Goal: Check status: Check status

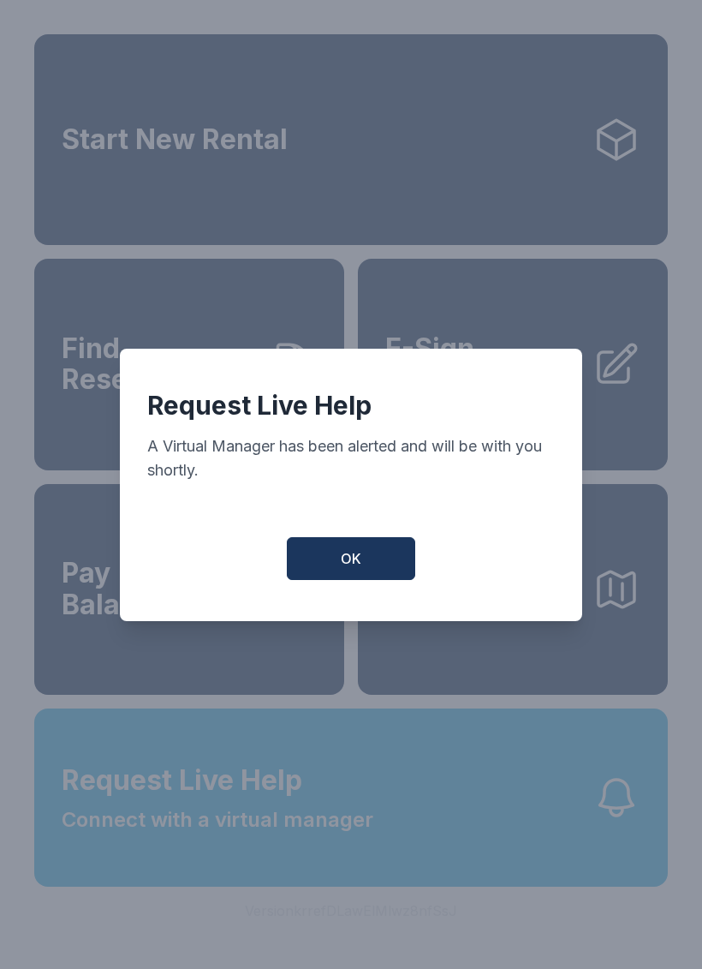
click at [375, 554] on button "OK" at bounding box center [351, 558] width 128 height 43
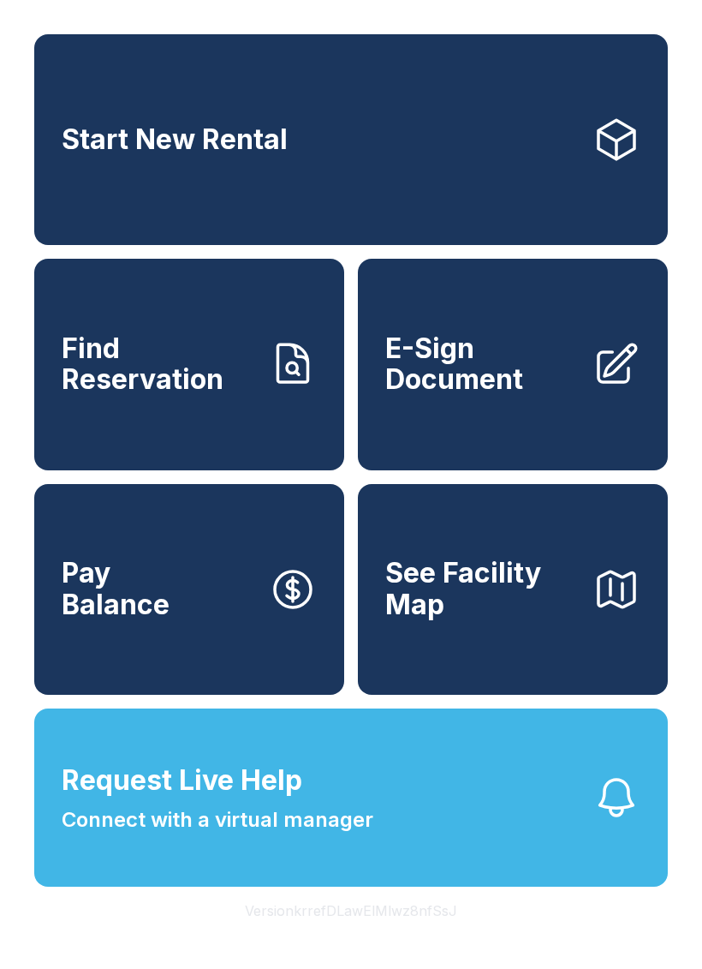
click at [229, 426] on link "Find Reservation" at bounding box center [189, 364] width 310 height 211
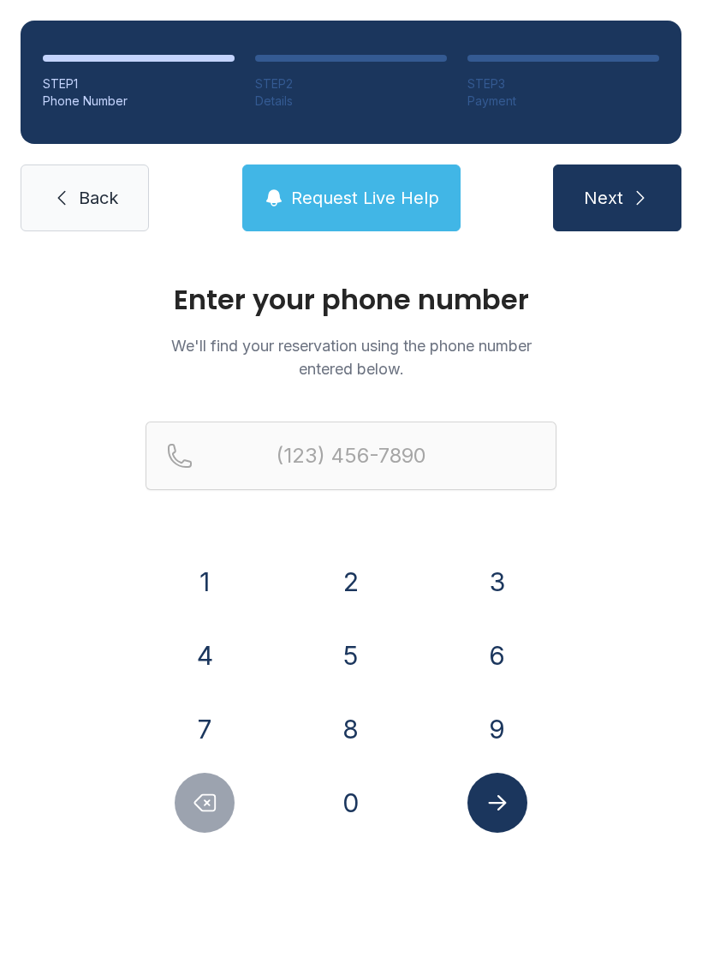
click at [525, 724] on button "9" at bounding box center [498, 729] width 60 height 60
click at [346, 806] on button "0" at bounding box center [351, 802] width 60 height 60
click at [214, 662] on button "4" at bounding box center [205, 655] width 60 height 60
click at [224, 725] on button "7" at bounding box center [205, 729] width 60 height 60
click at [206, 581] on button "1" at bounding box center [205, 581] width 60 height 60
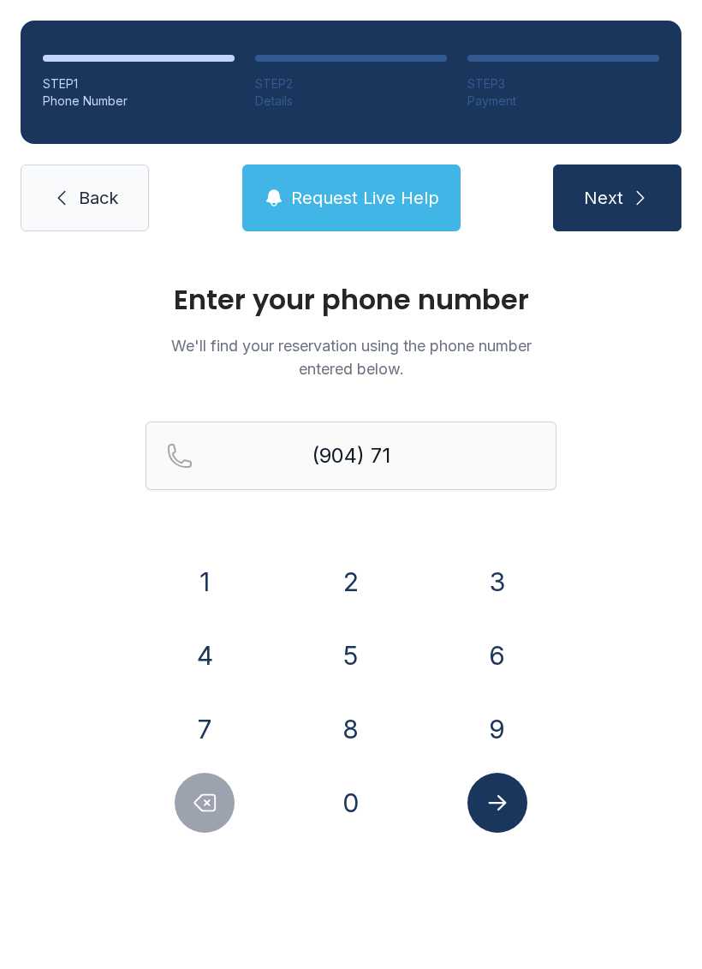
click at [505, 653] on button "6" at bounding box center [498, 655] width 60 height 60
click at [200, 721] on button "7" at bounding box center [205, 729] width 60 height 60
click at [365, 657] on button "5" at bounding box center [351, 655] width 60 height 60
click at [495, 664] on button "6" at bounding box center [498, 655] width 60 height 60
click at [348, 726] on button "8" at bounding box center [351, 729] width 60 height 60
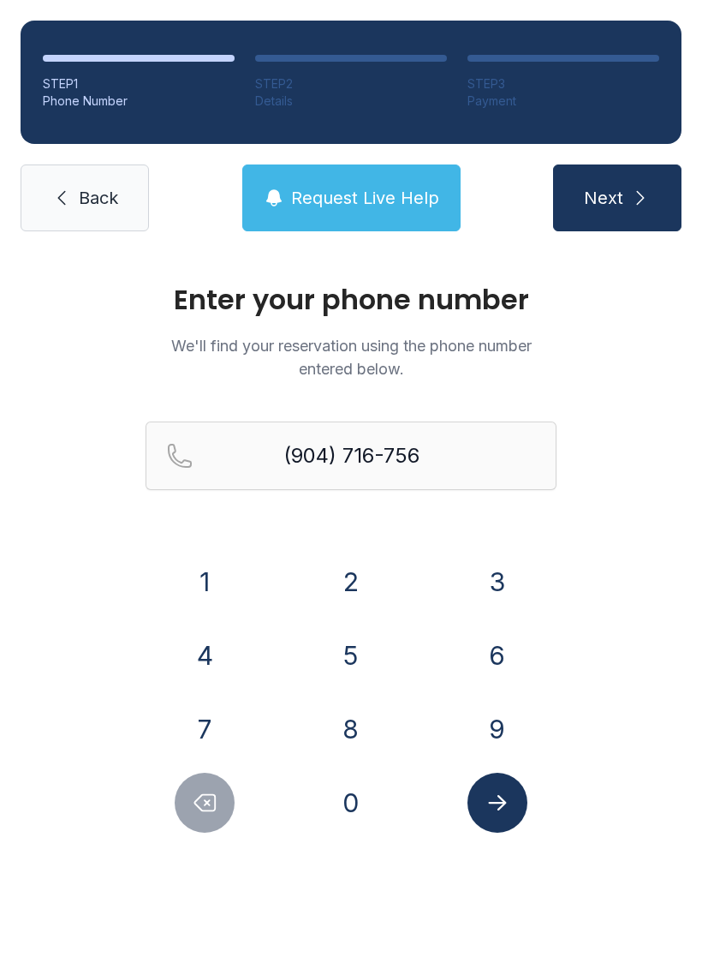
type input "[PHONE_NUMBER]"
click at [522, 817] on button "Submit lookup form" at bounding box center [498, 802] width 60 height 60
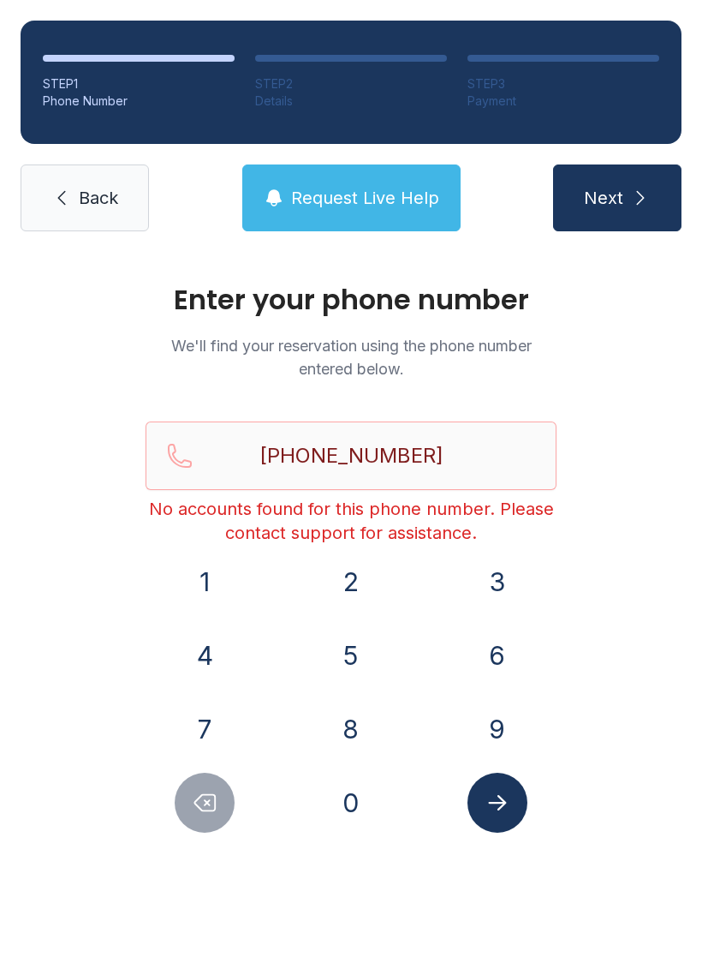
click at [493, 808] on icon "Submit lookup form" at bounding box center [498, 803] width 26 height 26
click at [384, 188] on span "Request Live Help" at bounding box center [365, 198] width 148 height 24
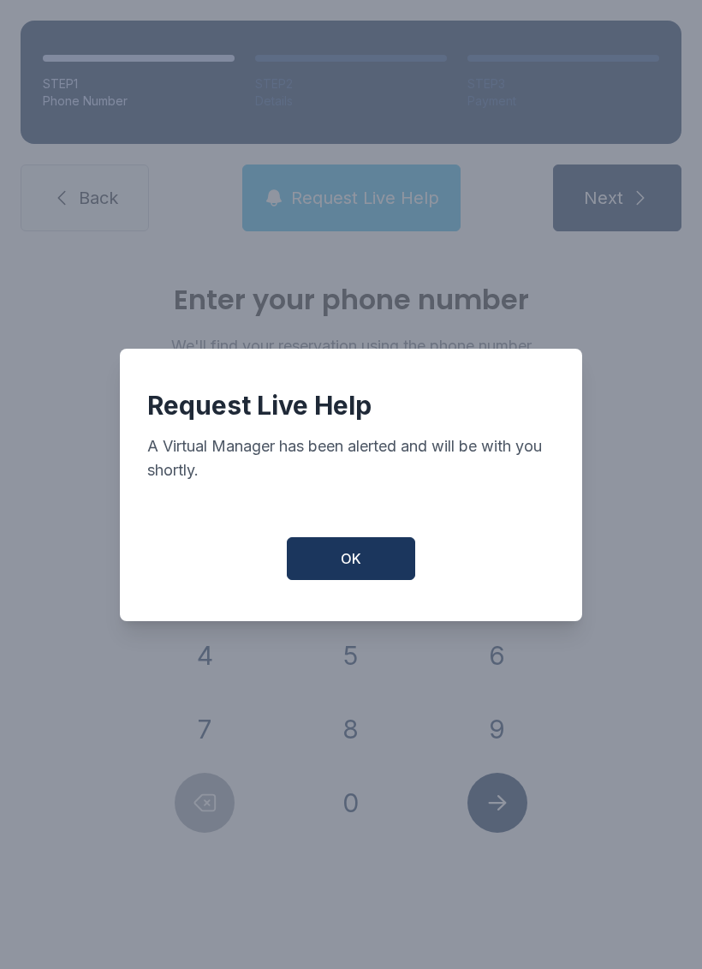
click at [343, 569] on span "OK" at bounding box center [351, 558] width 21 height 21
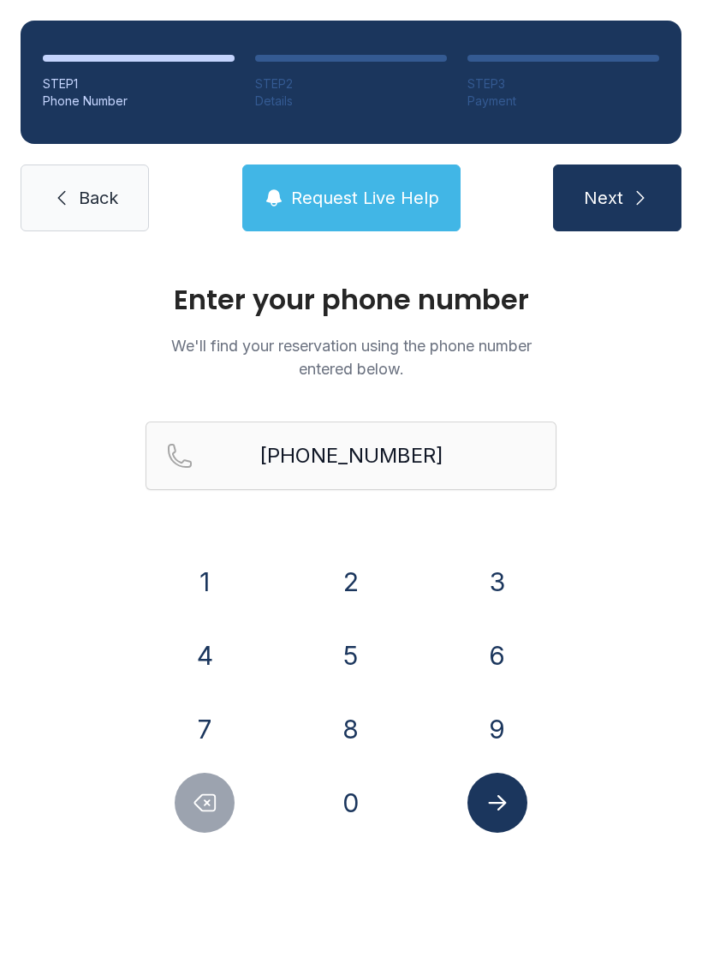
click at [379, 272] on div "Enter your phone number We'll find your reservation using the phone number ente…" at bounding box center [351, 576] width 702 height 649
click at [373, 166] on button "Request Live Help" at bounding box center [351, 197] width 218 height 67
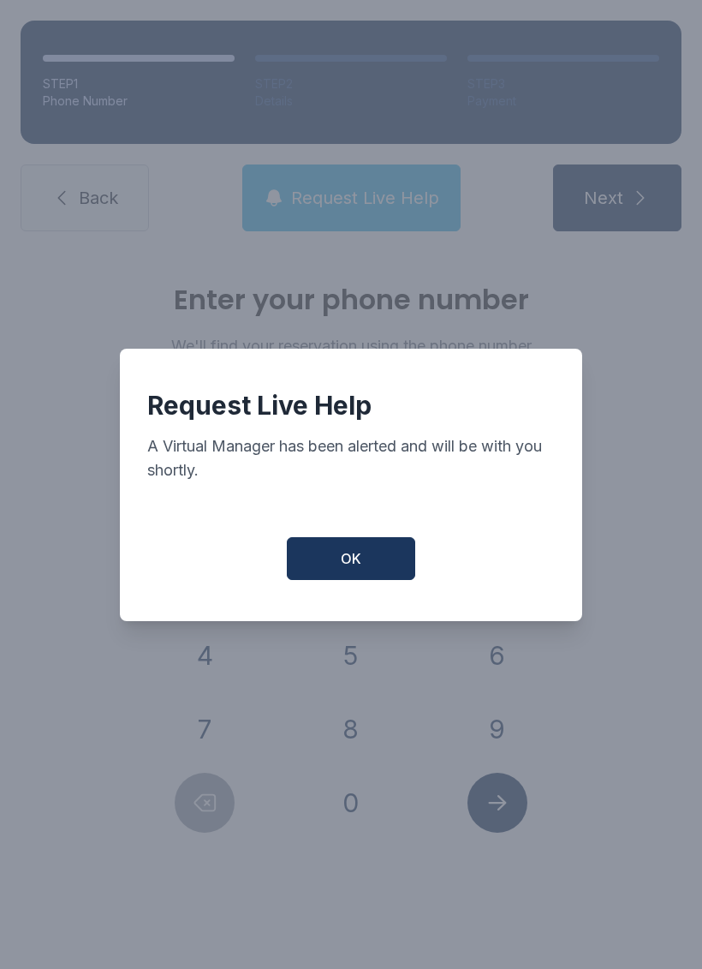
click at [365, 539] on div "Request Live Help A Virtual Manager has been alerted and will be with you short…" at bounding box center [351, 485] width 462 height 272
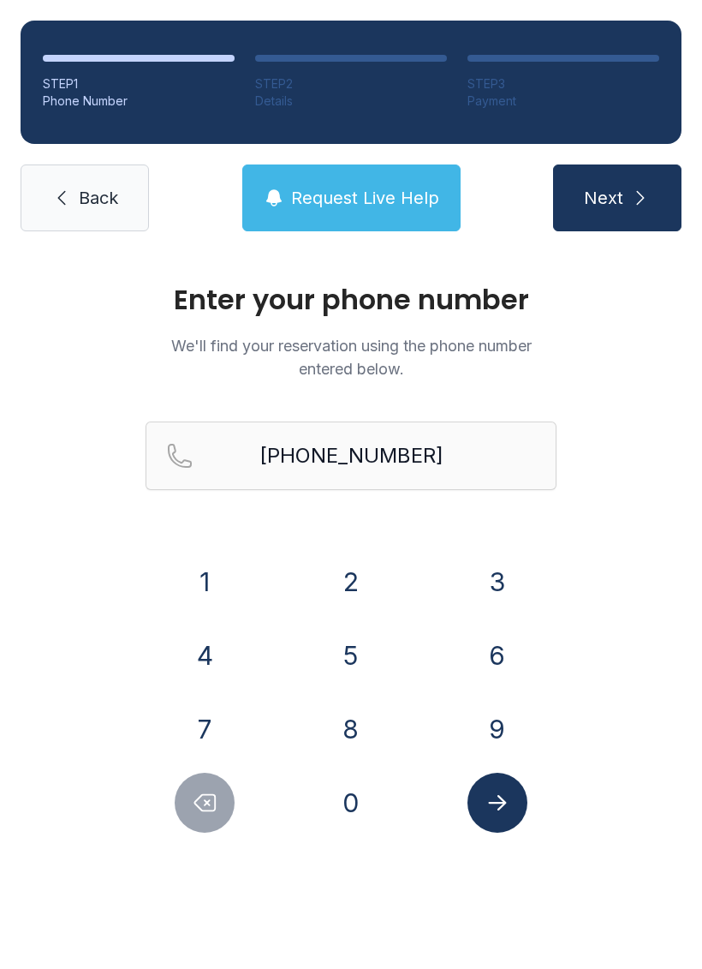
click at [387, 186] on span "Request Live Help" at bounding box center [365, 198] width 148 height 24
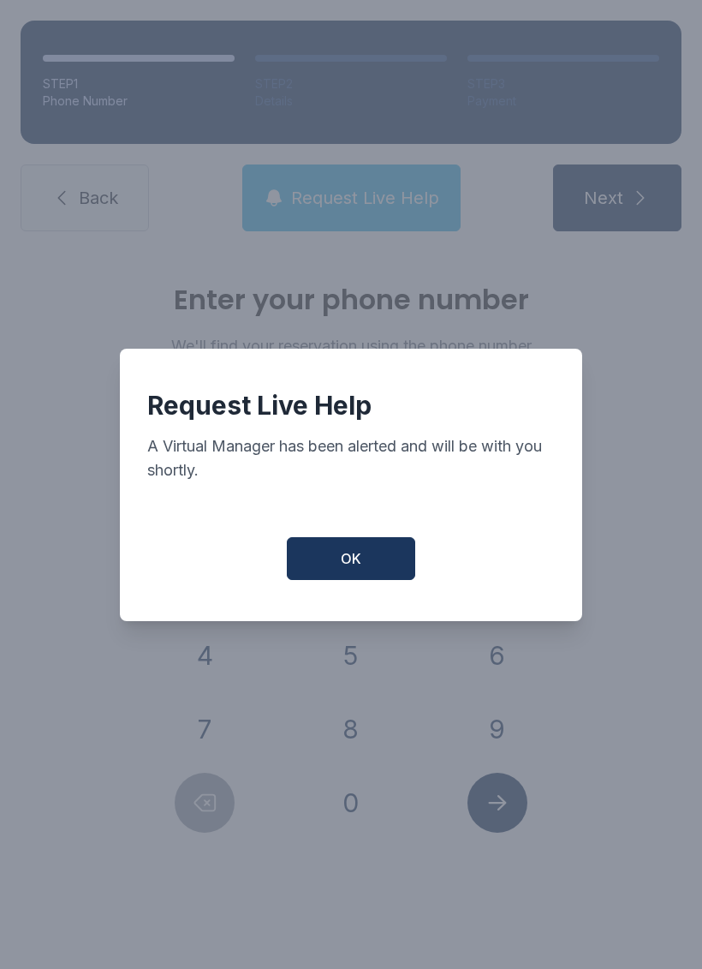
click at [377, 575] on button "OK" at bounding box center [351, 558] width 128 height 43
click at [376, 575] on button "OK" at bounding box center [351, 558] width 128 height 43
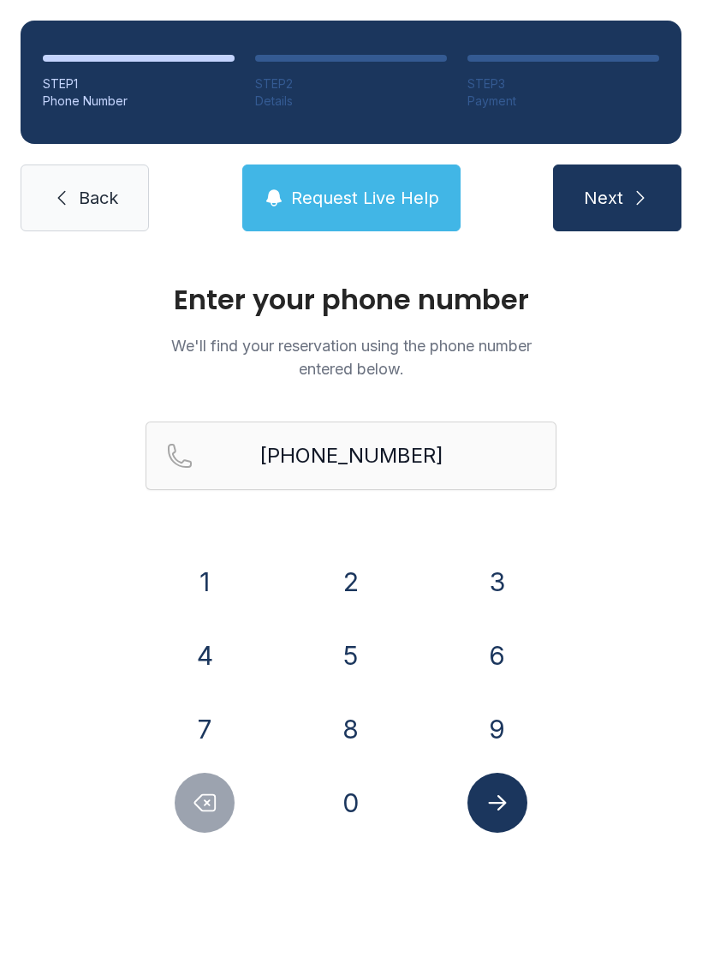
click at [379, 566] on div "2" at bounding box center [351, 581] width 119 height 60
click at [393, 195] on span "Request Live Help" at bounding box center [365, 198] width 148 height 24
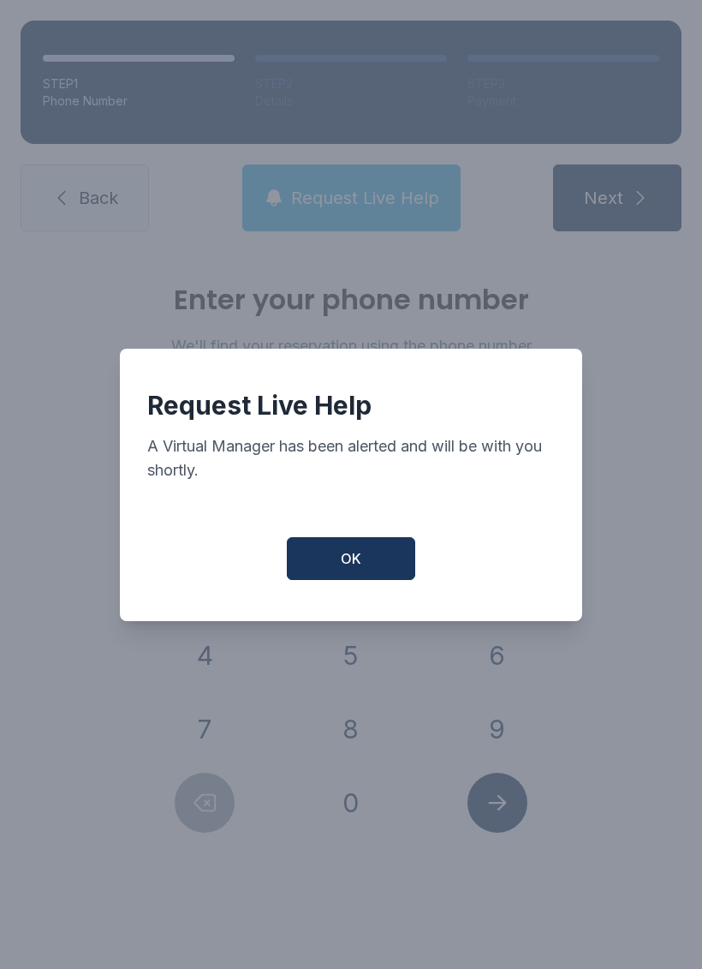
click at [367, 572] on button "OK" at bounding box center [351, 558] width 128 height 43
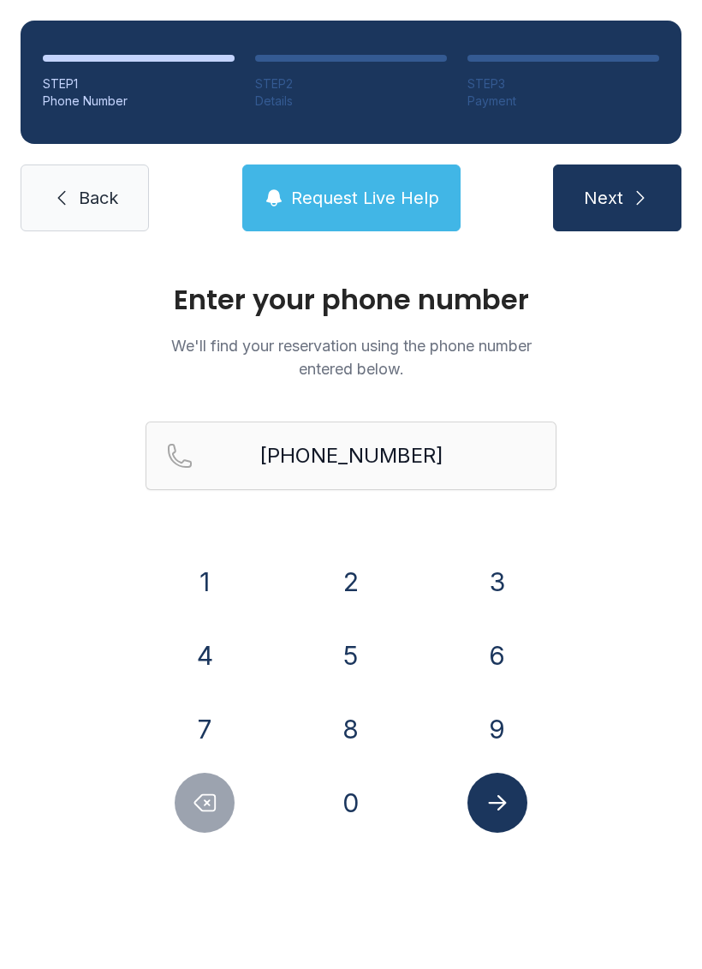
click at [372, 173] on button "Request Live Help" at bounding box center [351, 197] width 218 height 67
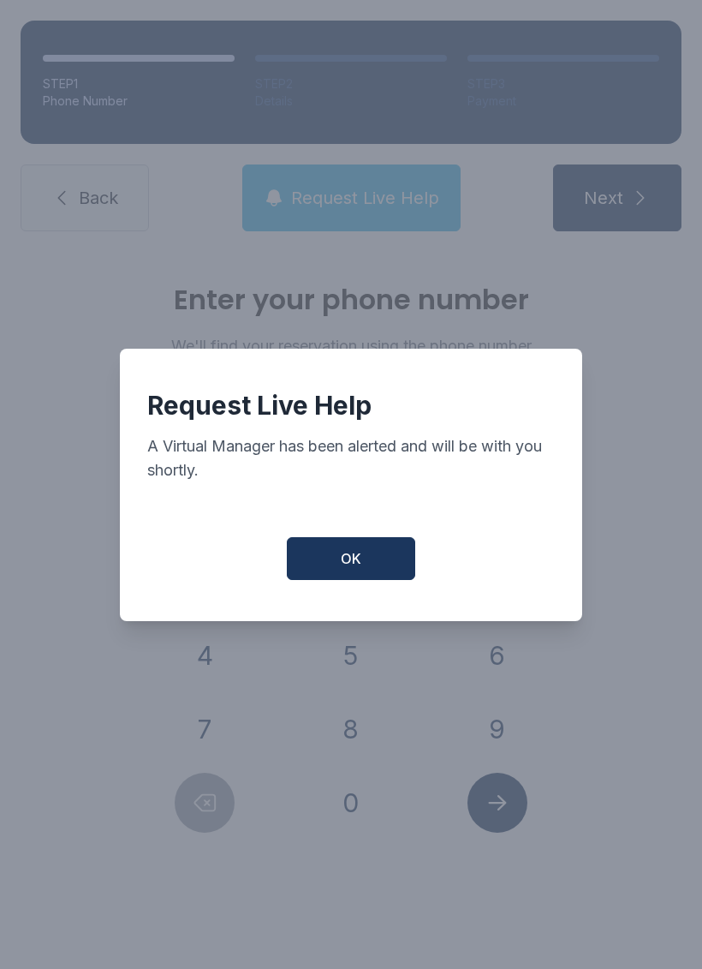
click at [365, 566] on button "OK" at bounding box center [351, 558] width 128 height 43
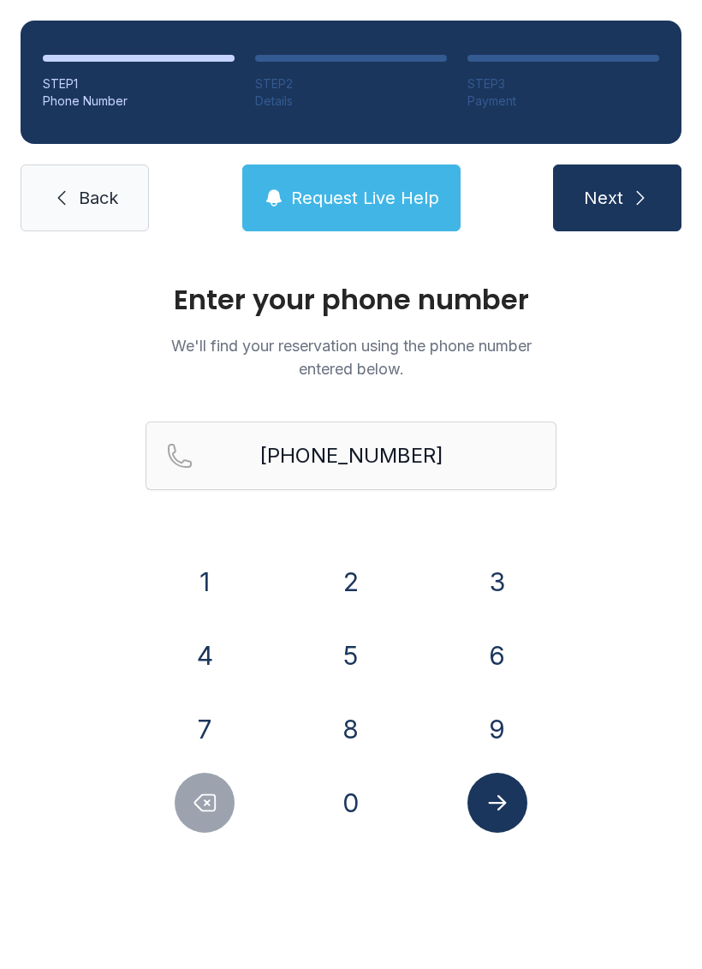
click at [346, 195] on span "Request Live Help" at bounding box center [365, 198] width 148 height 24
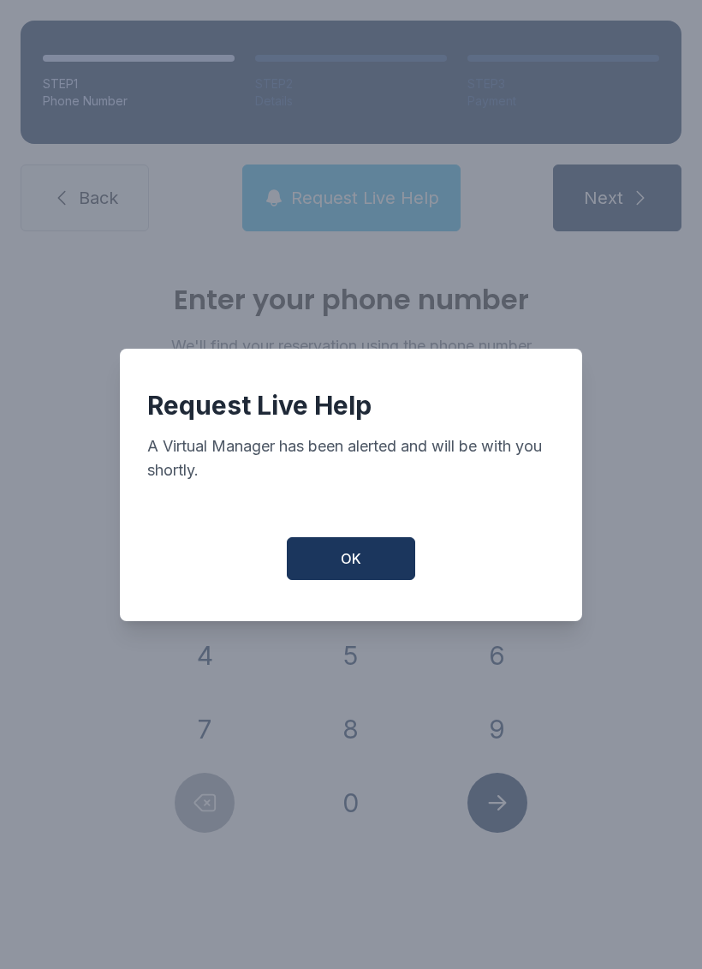
click at [376, 580] on button "OK" at bounding box center [351, 558] width 128 height 43
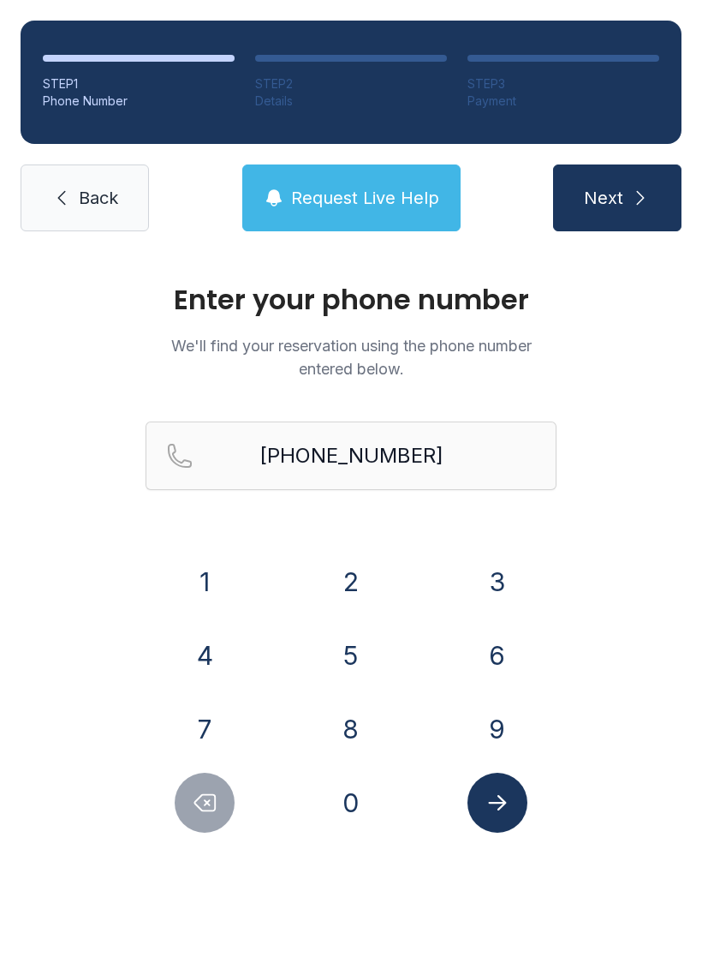
click at [375, 583] on button "2" at bounding box center [351, 581] width 60 height 60
click at [367, 579] on button "2" at bounding box center [351, 581] width 60 height 60
click at [362, 200] on span "Request Live Help" at bounding box center [365, 198] width 148 height 24
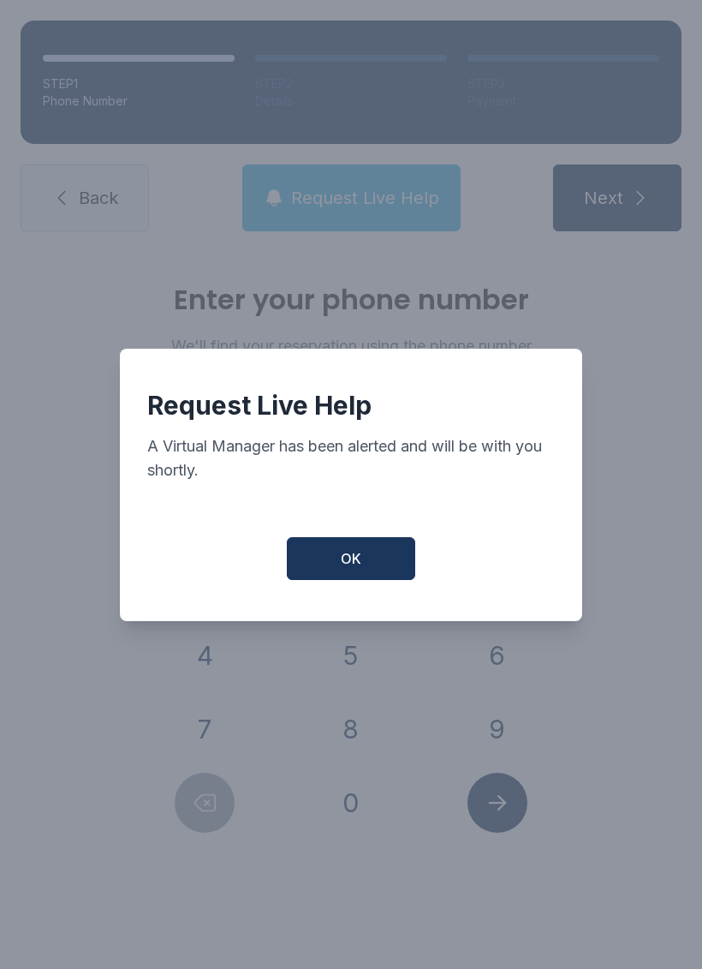
click at [386, 576] on button "OK" at bounding box center [351, 558] width 128 height 43
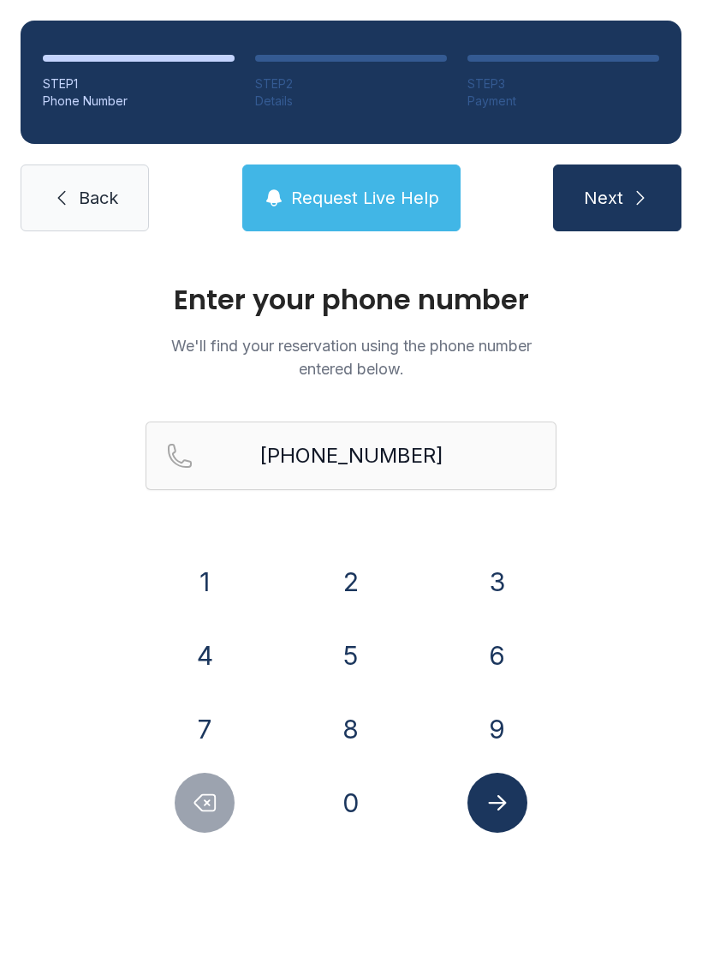
click at [385, 575] on button "OK" at bounding box center [351, 554] width 122 height 41
click at [346, 576] on button "2" at bounding box center [351, 581] width 60 height 60
click at [370, 165] on button "Request Live Help" at bounding box center [351, 197] width 218 height 67
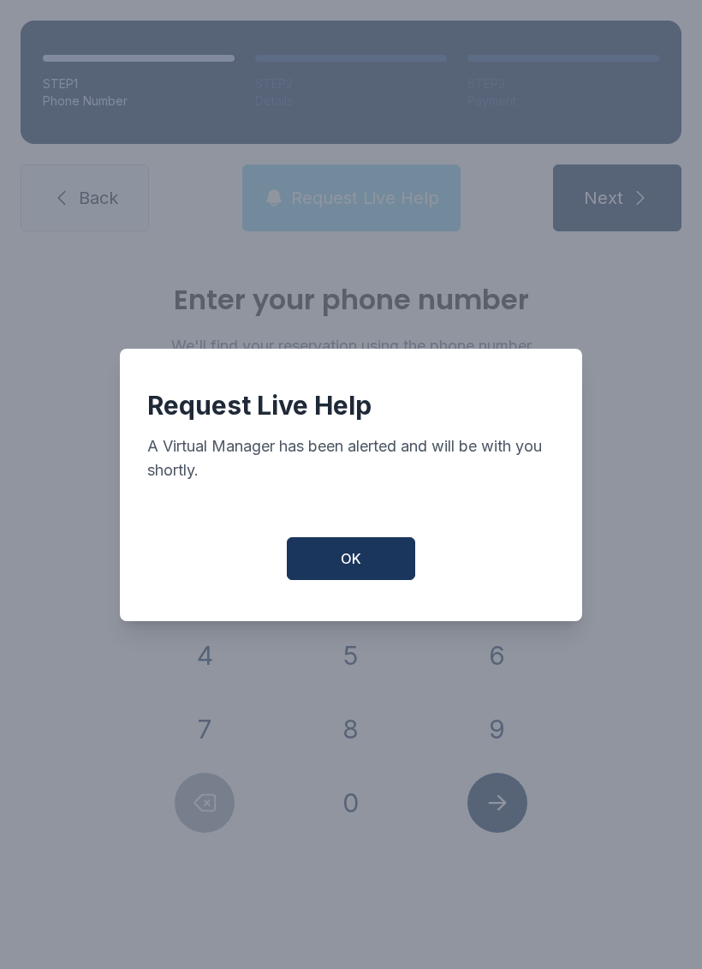
click at [331, 580] on button "OK" at bounding box center [351, 558] width 128 height 43
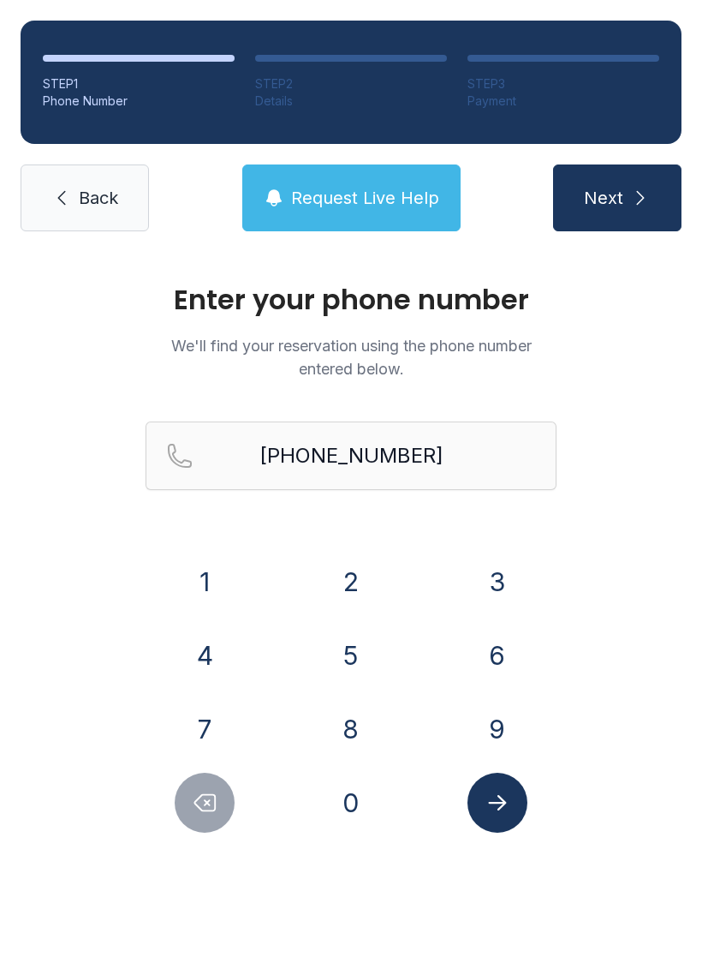
click at [350, 557] on button "2" at bounding box center [351, 581] width 60 height 60
click at [350, 185] on button "Request Live Help" at bounding box center [351, 197] width 218 height 67
